Goal: Navigation & Orientation: Find specific page/section

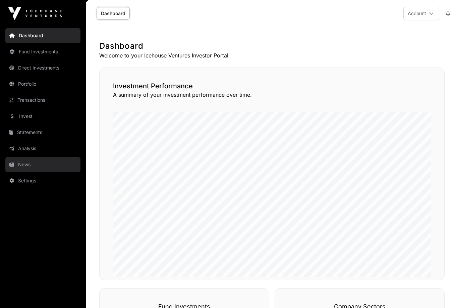
click at [21, 164] on link "News" at bounding box center [42, 164] width 75 height 15
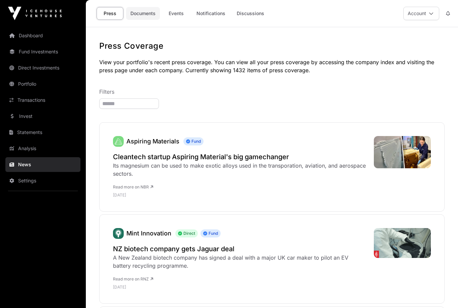
click at [144, 11] on link "Documents" at bounding box center [143, 13] width 34 height 13
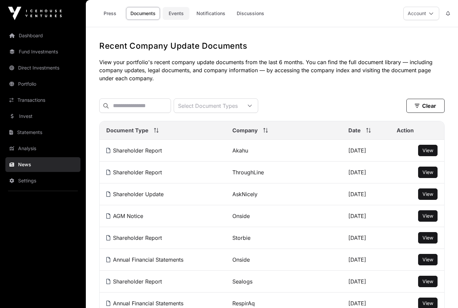
click at [175, 11] on link "Events" at bounding box center [176, 13] width 27 height 13
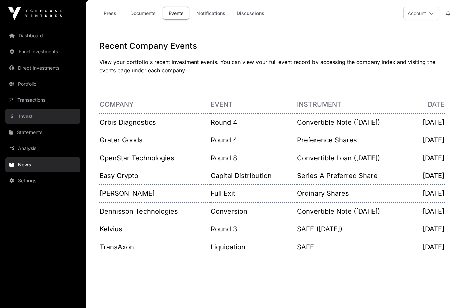
click at [26, 119] on link "Invest" at bounding box center [42, 116] width 75 height 15
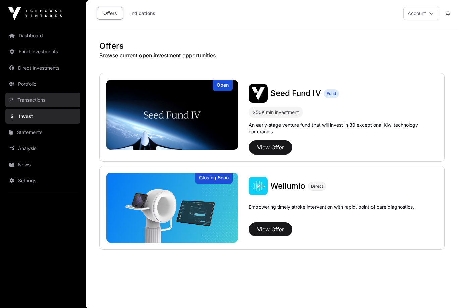
click at [34, 97] on link "Transactions" at bounding box center [42, 100] width 75 height 15
